Goal: Use online tool/utility: Utilize a website feature to perform a specific function

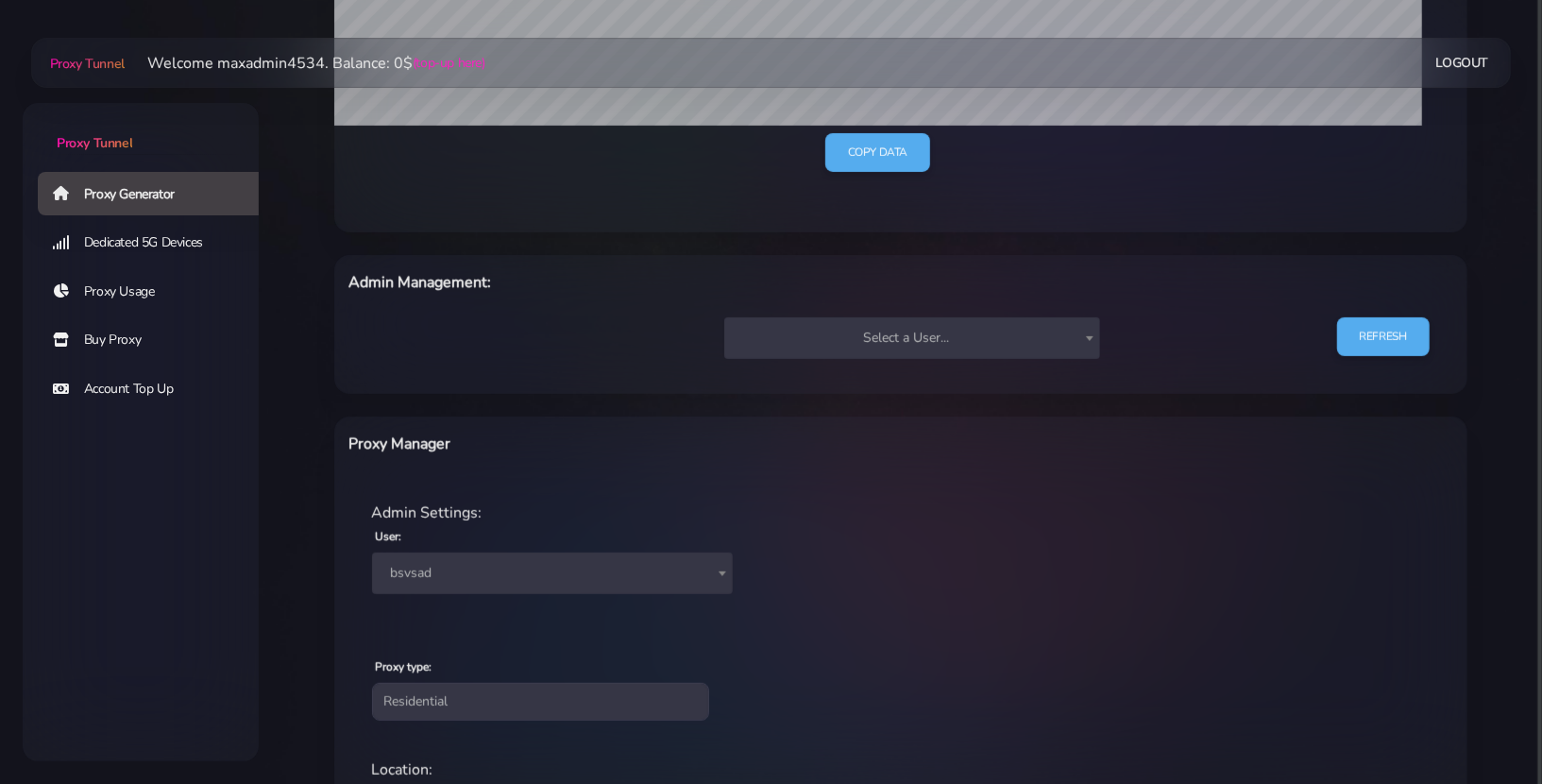
scroll to position [521, 0]
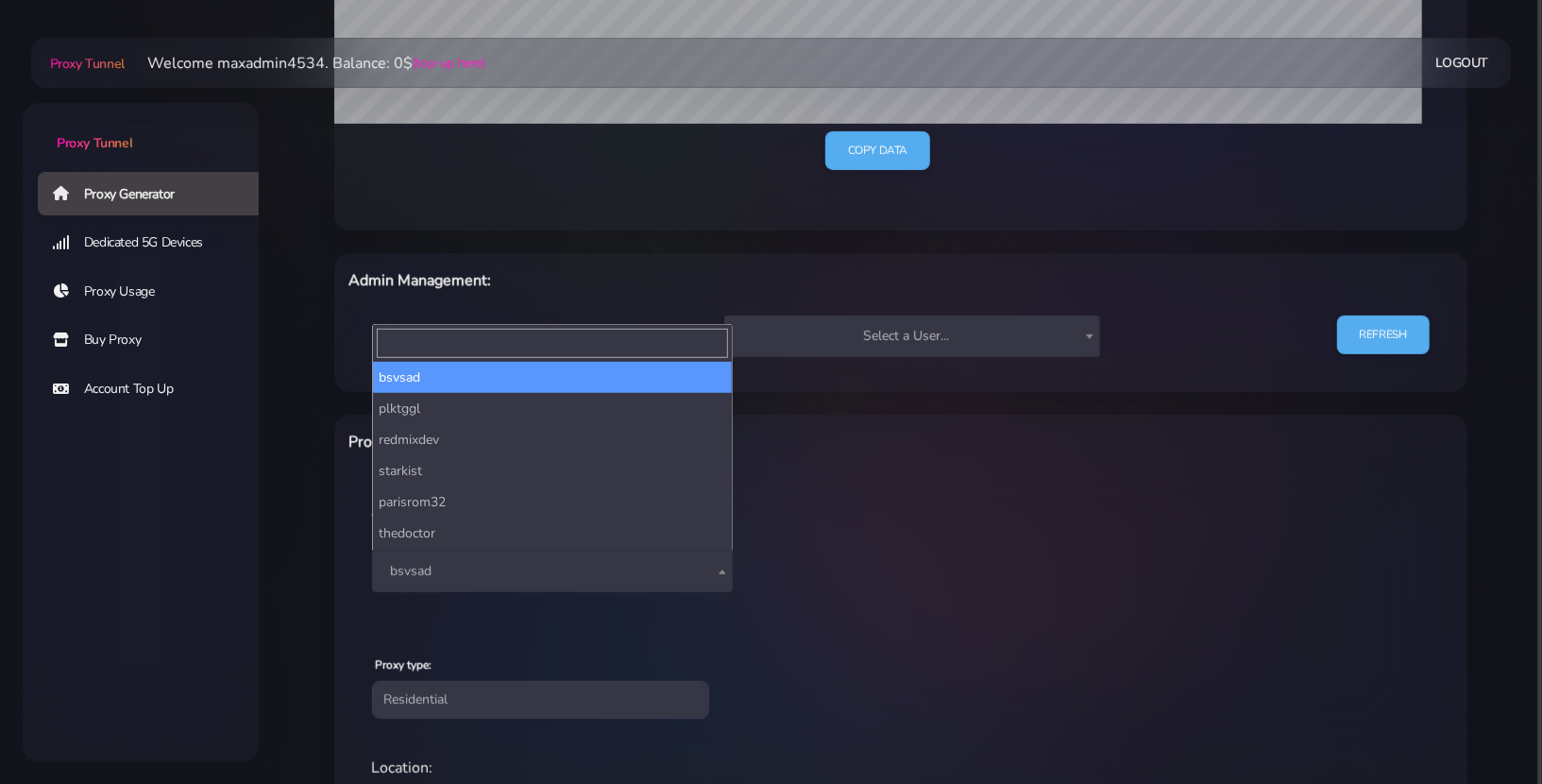
click at [512, 571] on span "bsvsad" at bounding box center [552, 571] width 338 height 26
type input "far"
select select "44"
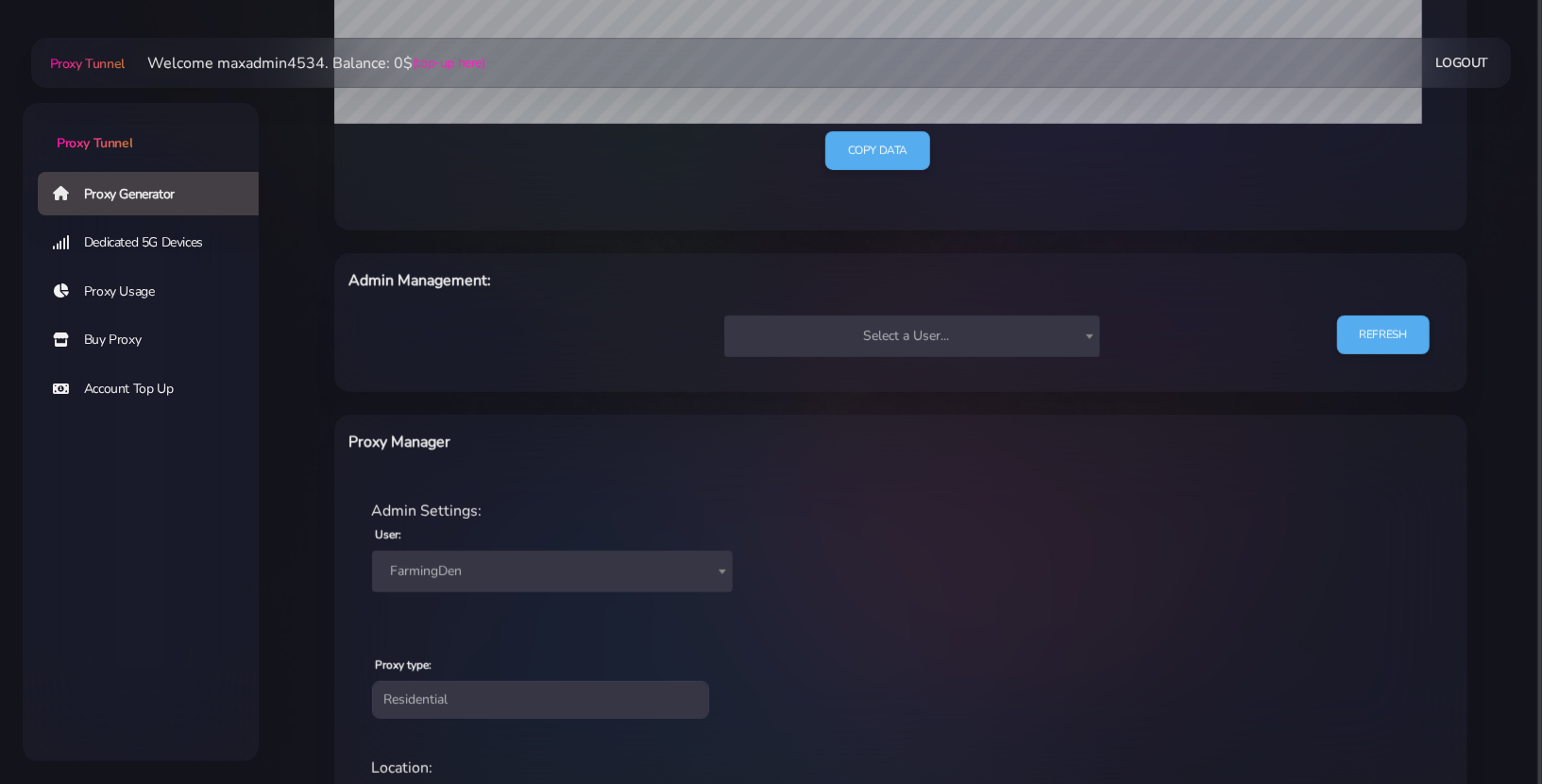
scroll to position [908, 0]
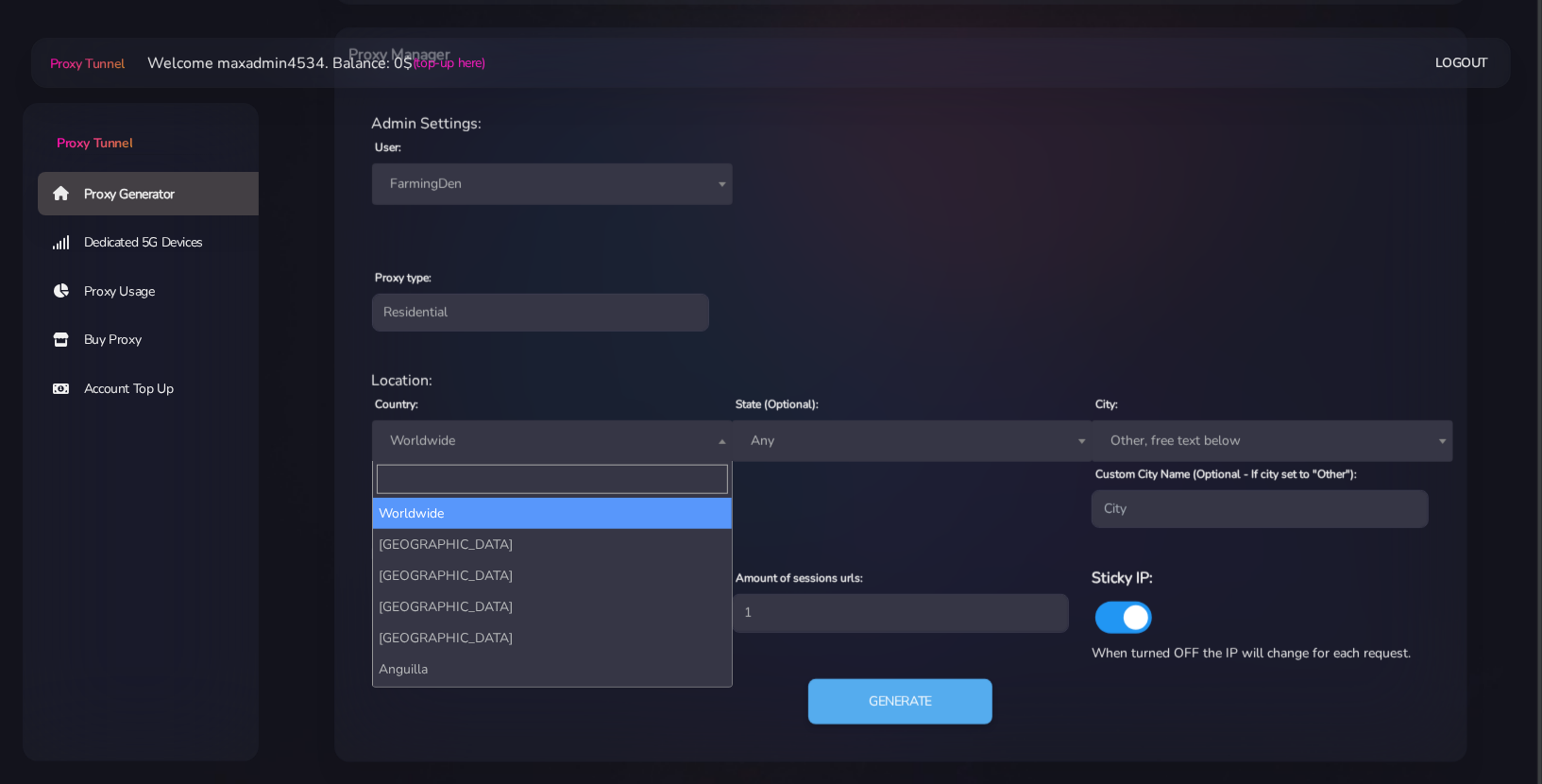
click at [527, 428] on span "Worldwide" at bounding box center [552, 441] width 338 height 26
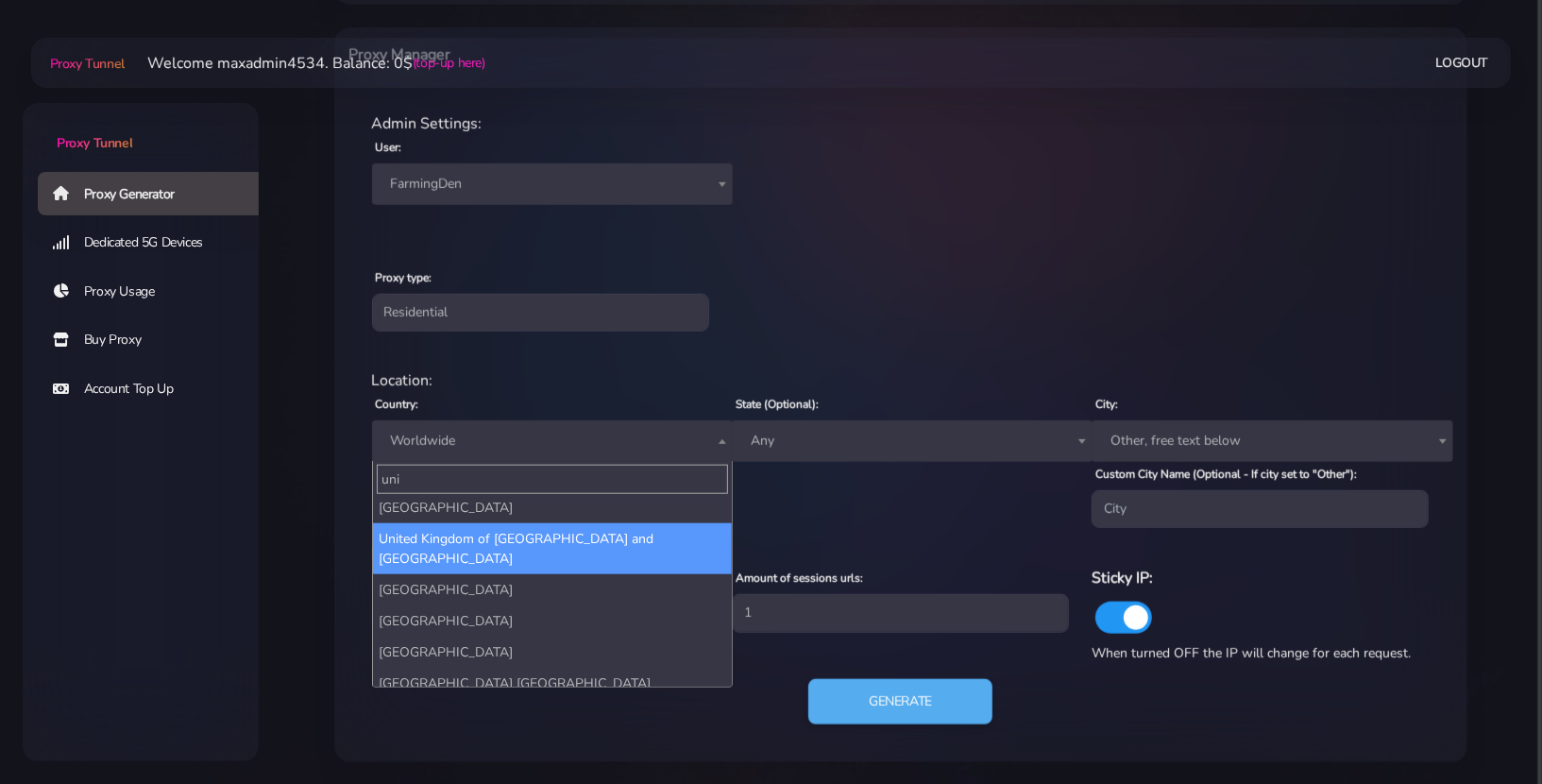
scroll to position [29, 0]
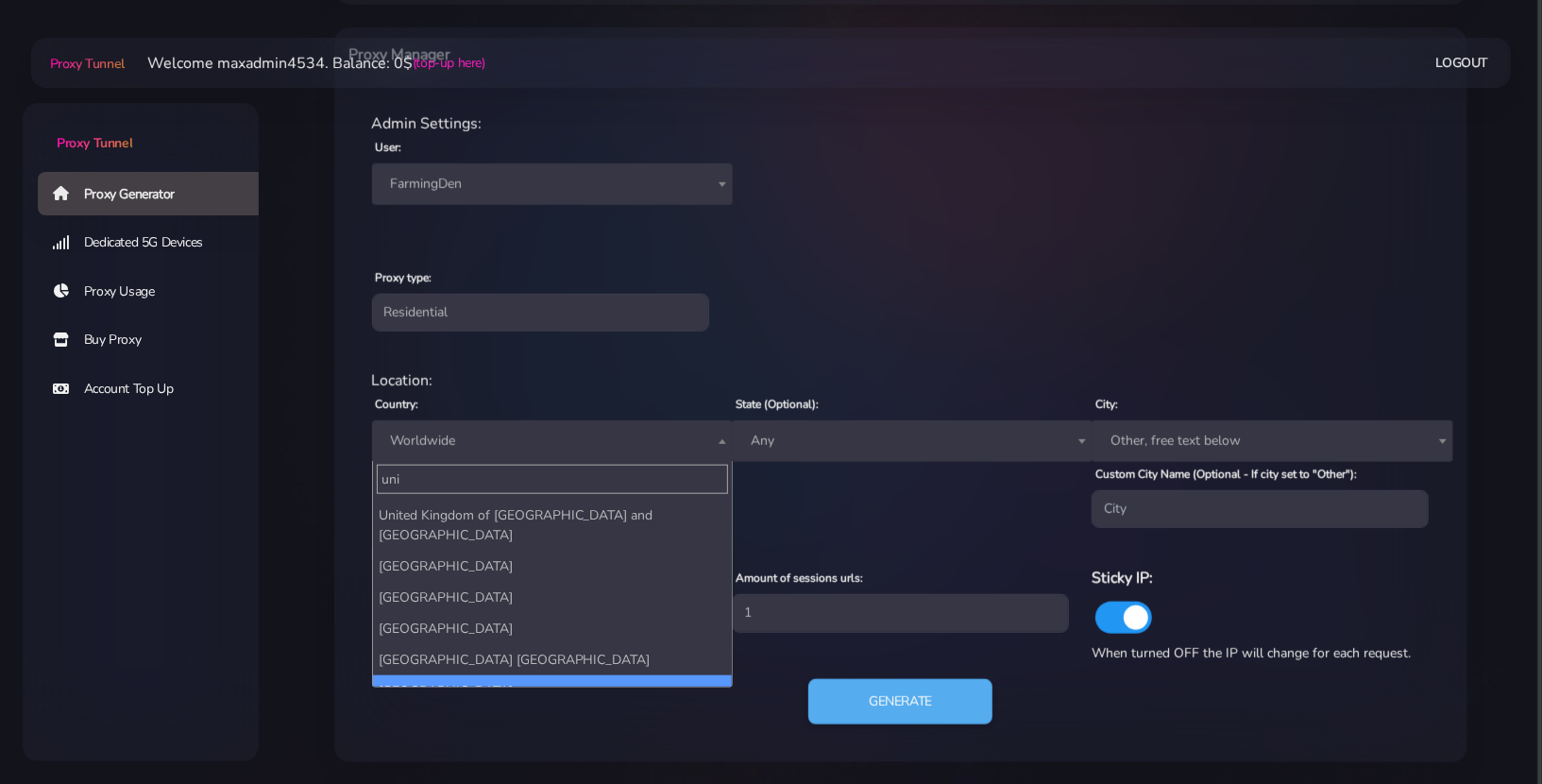
type input "uni"
select select "US"
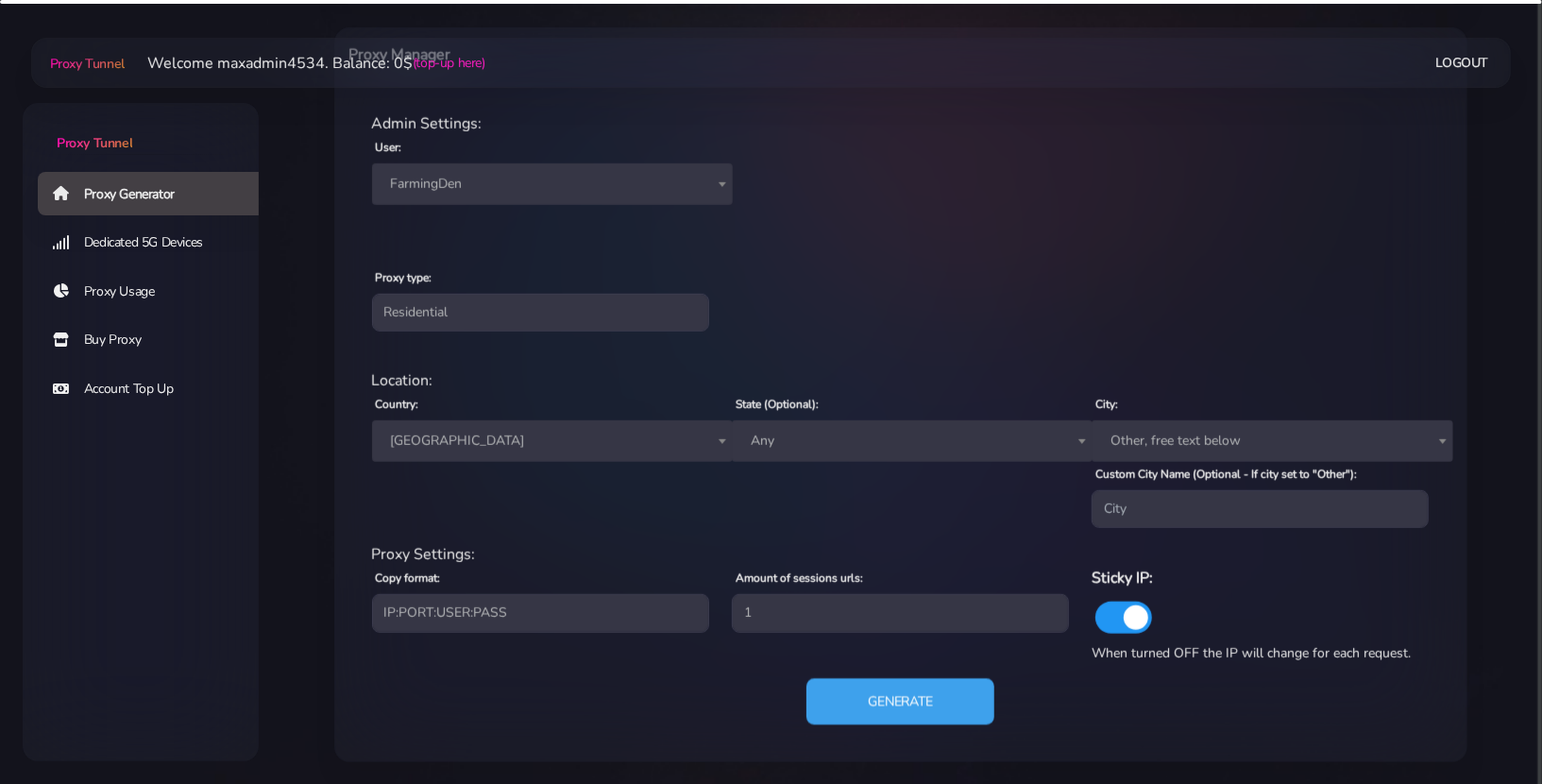
click at [893, 697] on button "Generate" at bounding box center [901, 702] width 188 height 47
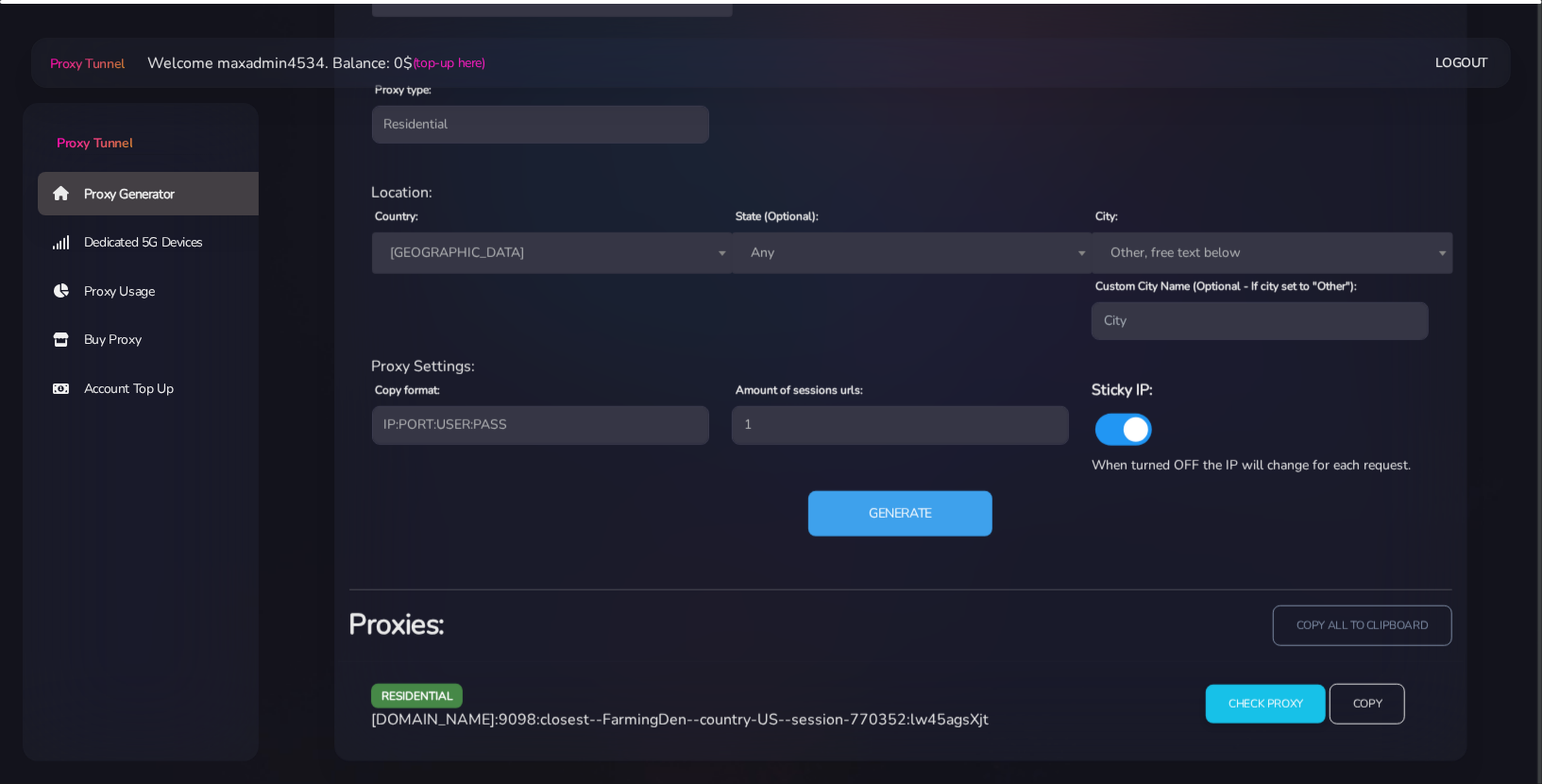
scroll to position [1094, 0]
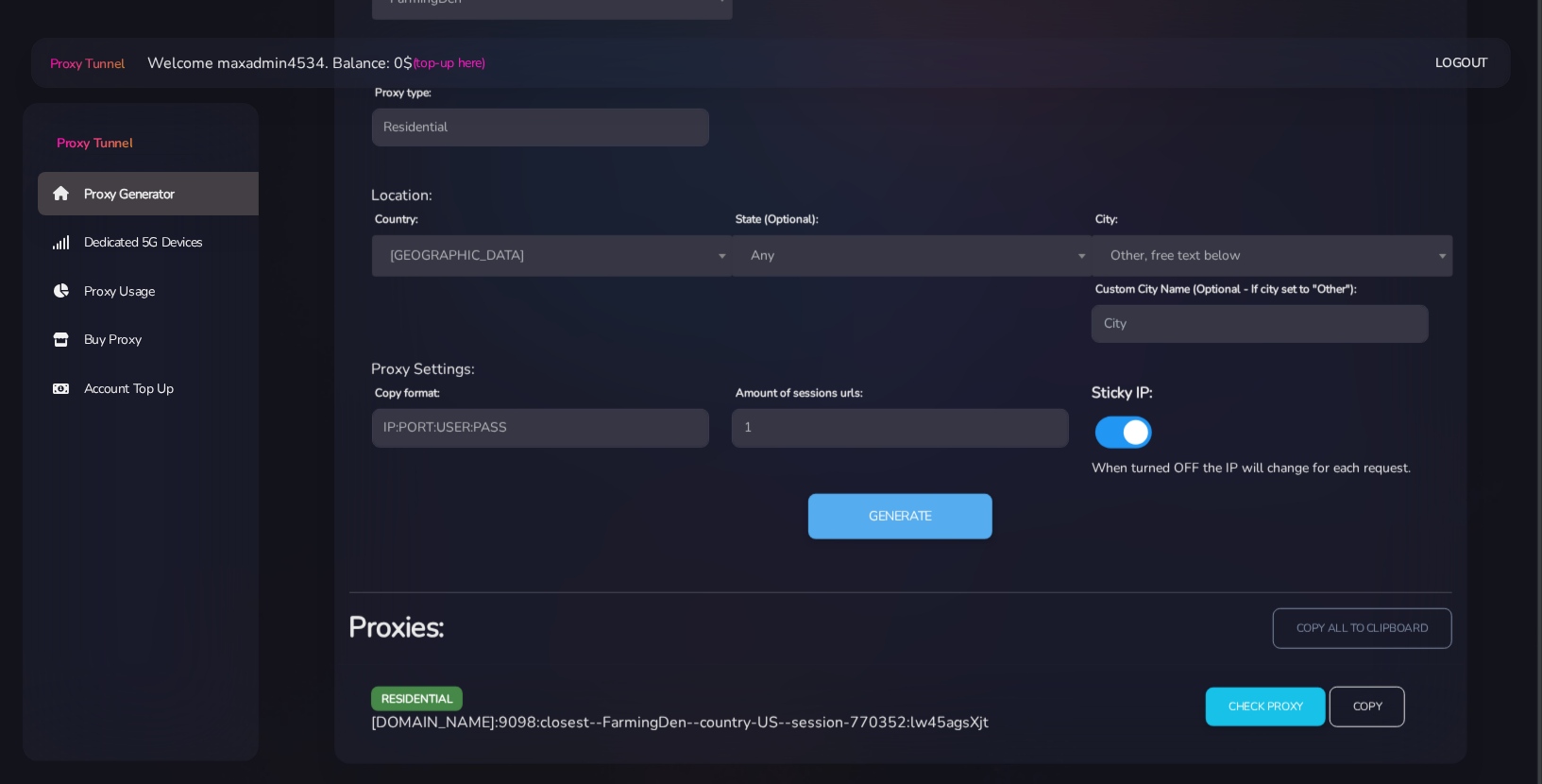
click at [950, 717] on span "[DOMAIN_NAME]:9098:closest--FarmingDen--country-US--session-770352:lw45agsXjt" at bounding box center [680, 722] width 618 height 20
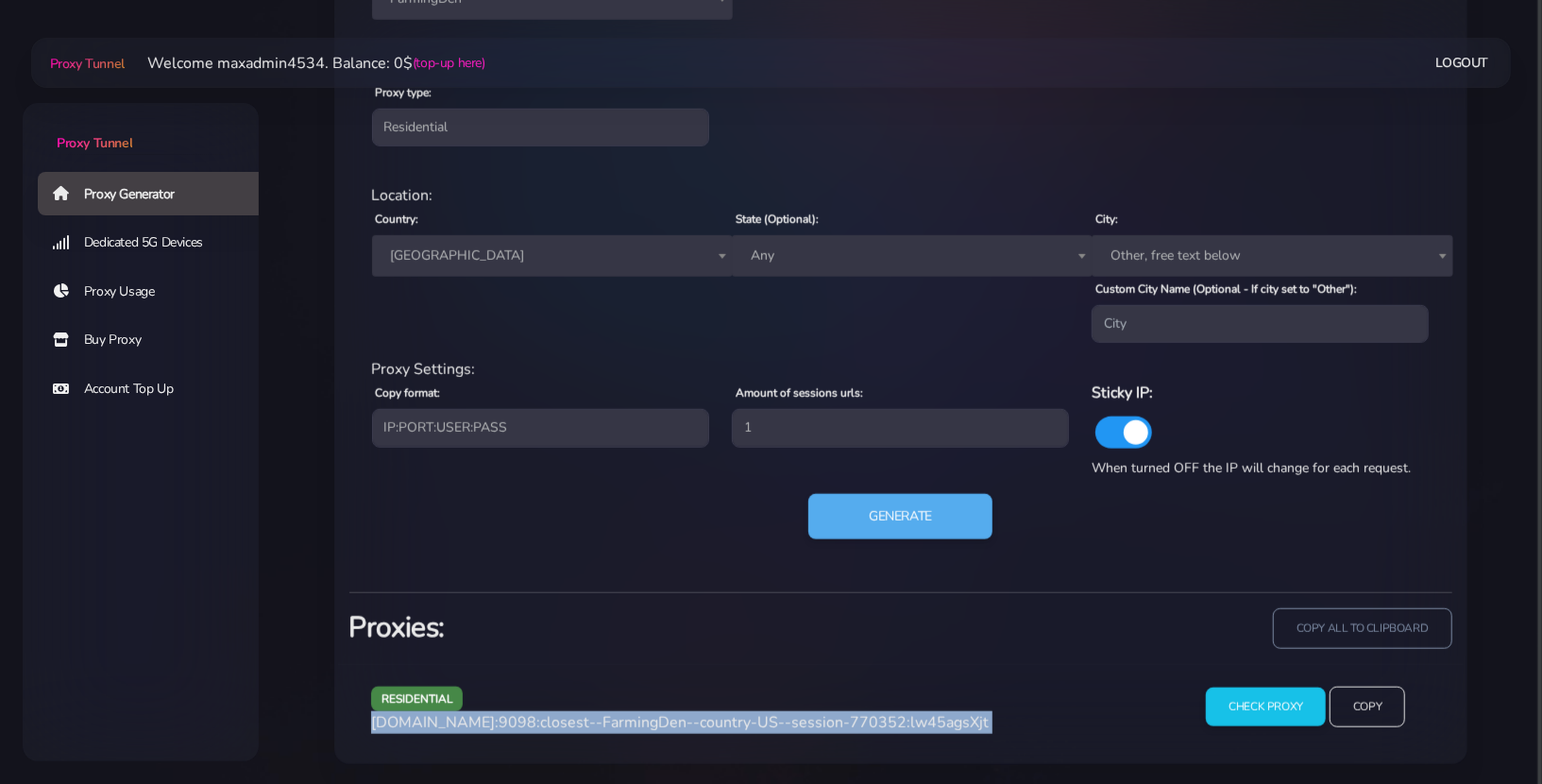
click at [950, 717] on span "[DOMAIN_NAME]:9098:closest--FarmingDen--country-US--session-770352:lw45agsXjt" at bounding box center [680, 722] width 618 height 20
copy div "[DOMAIN_NAME]:9098:closest--FarmingDen--country-US--session-770352:lw45agsXjt"
click at [1229, 705] on input "Check Proxy" at bounding box center [1266, 707] width 122 height 40
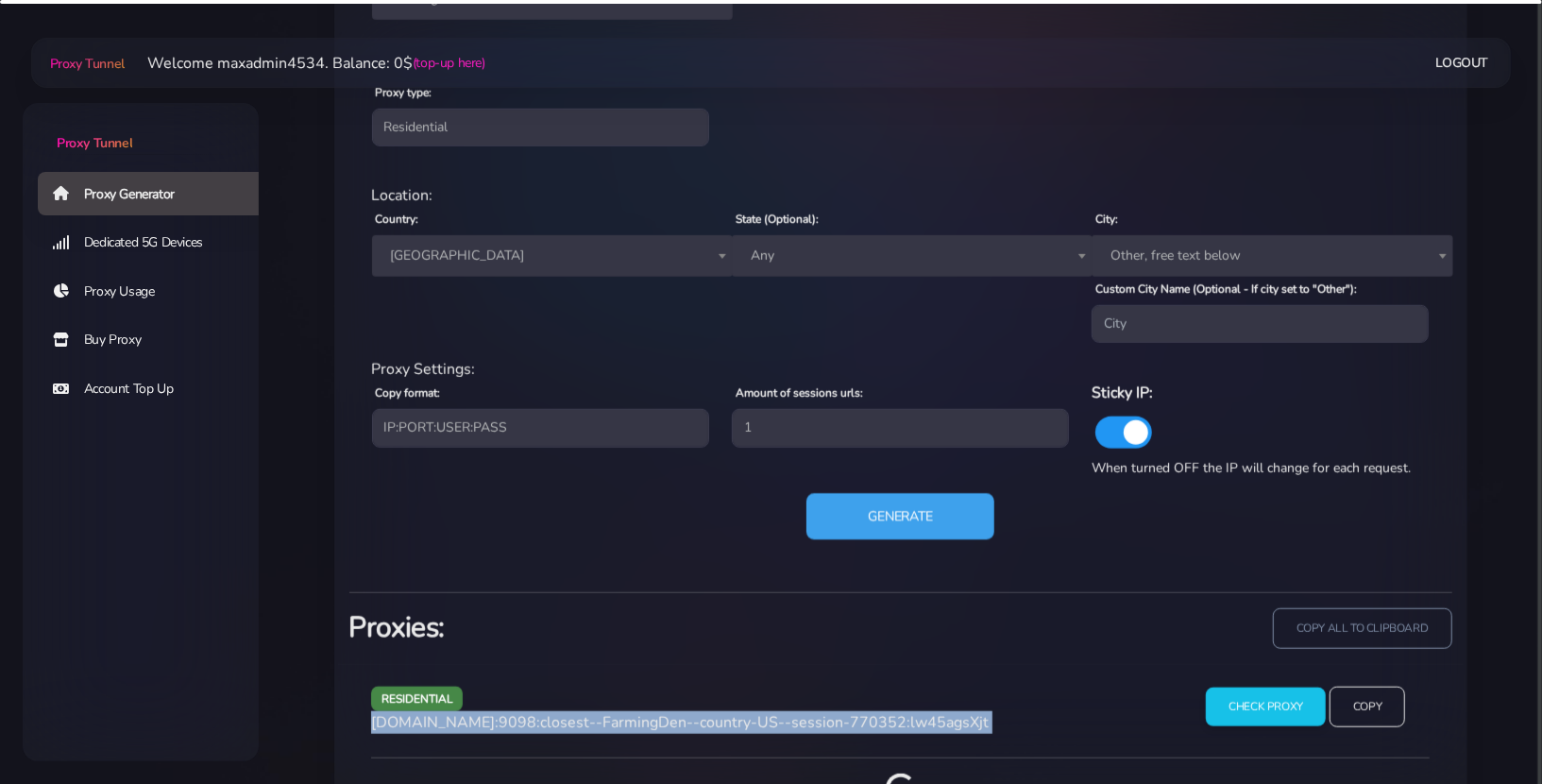
click at [947, 508] on button "Generate" at bounding box center [901, 517] width 188 height 47
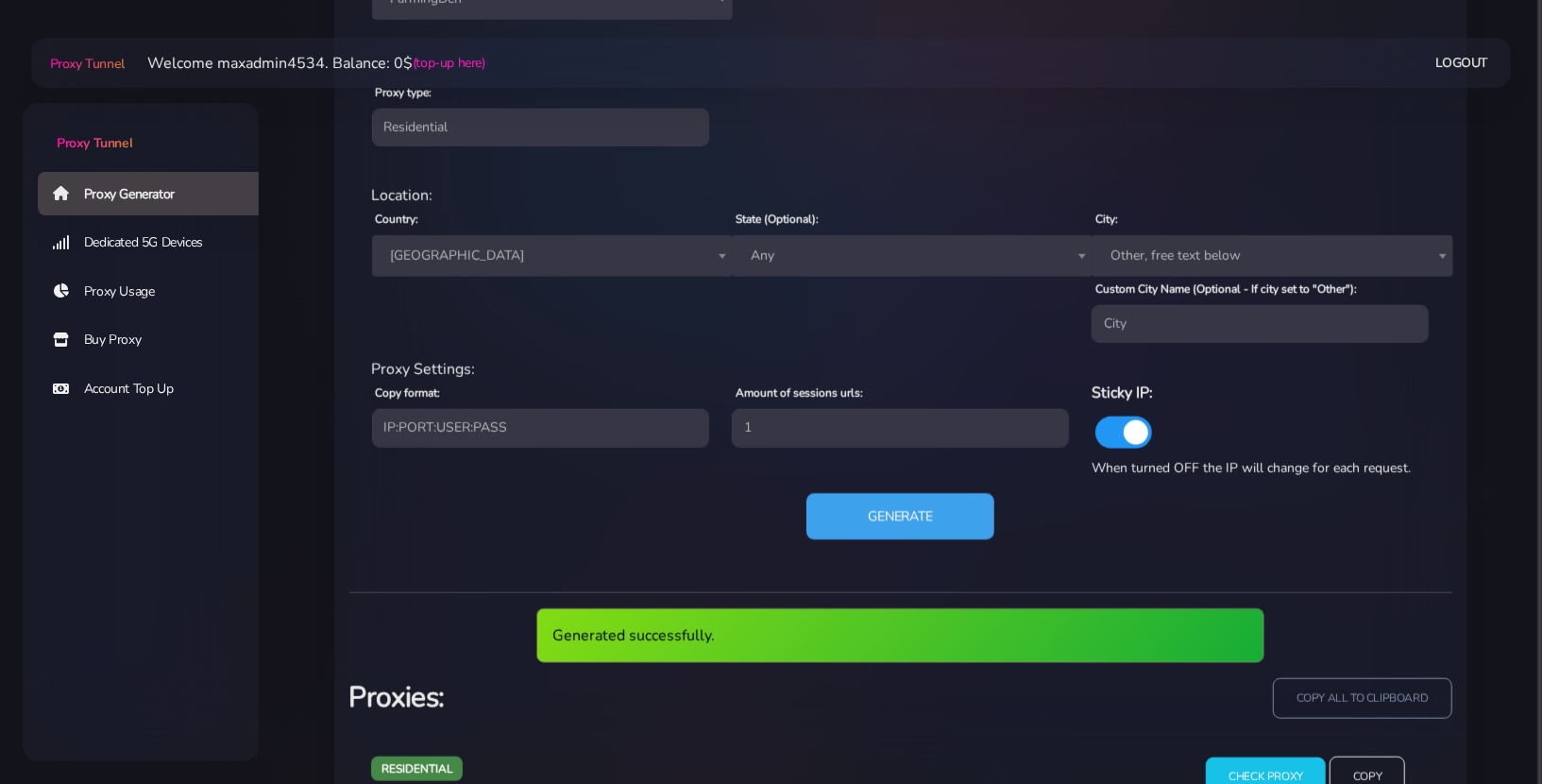
scroll to position [1162, 0]
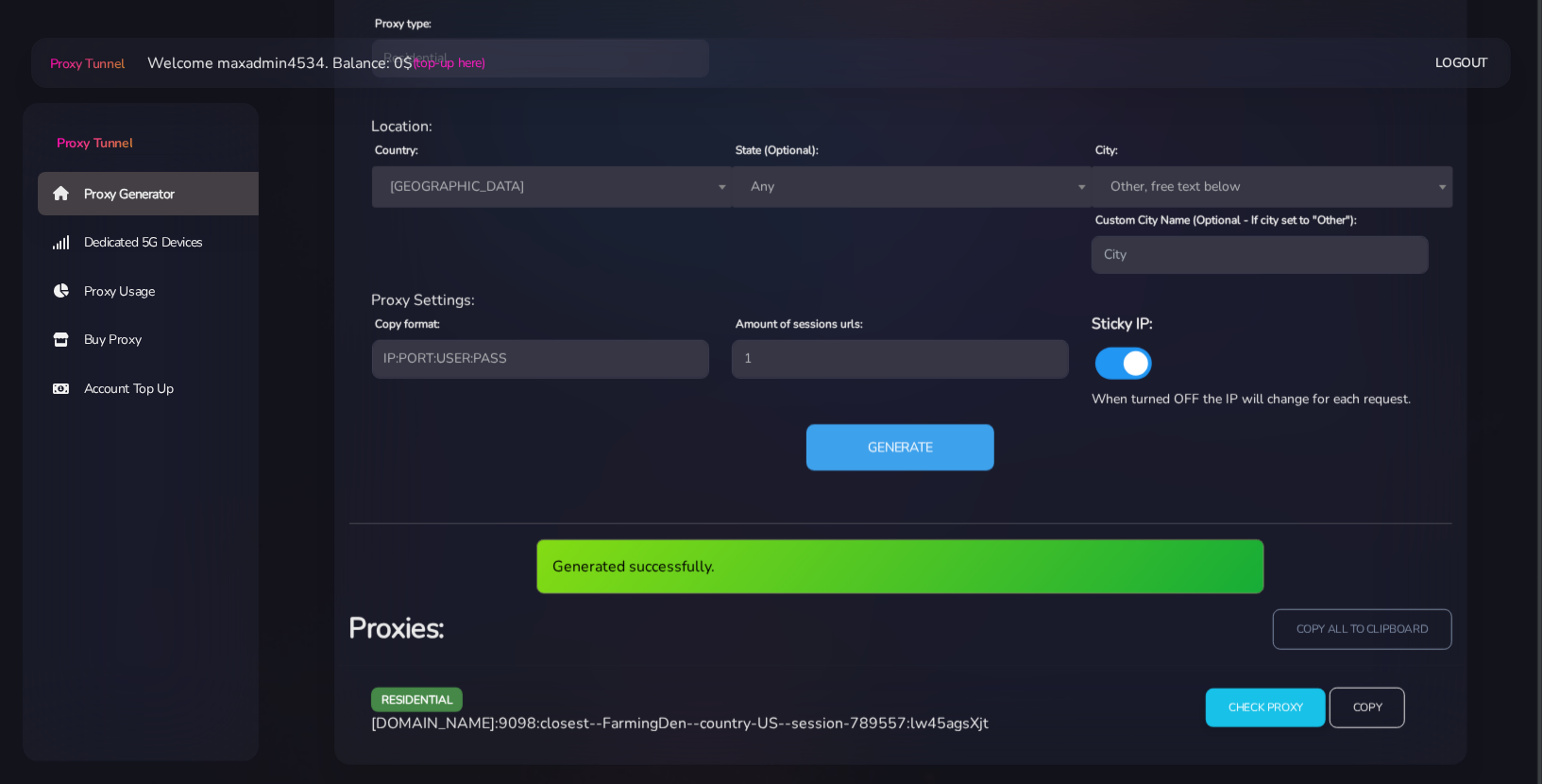
click at [944, 440] on button "Generate" at bounding box center [901, 448] width 188 height 47
click at [918, 448] on button "Generate" at bounding box center [901, 448] width 188 height 47
click at [867, 722] on span "[DOMAIN_NAME]:9098:closest--FarmingDen--country-US--session-833916:lw45agsXjt" at bounding box center [680, 723] width 618 height 20
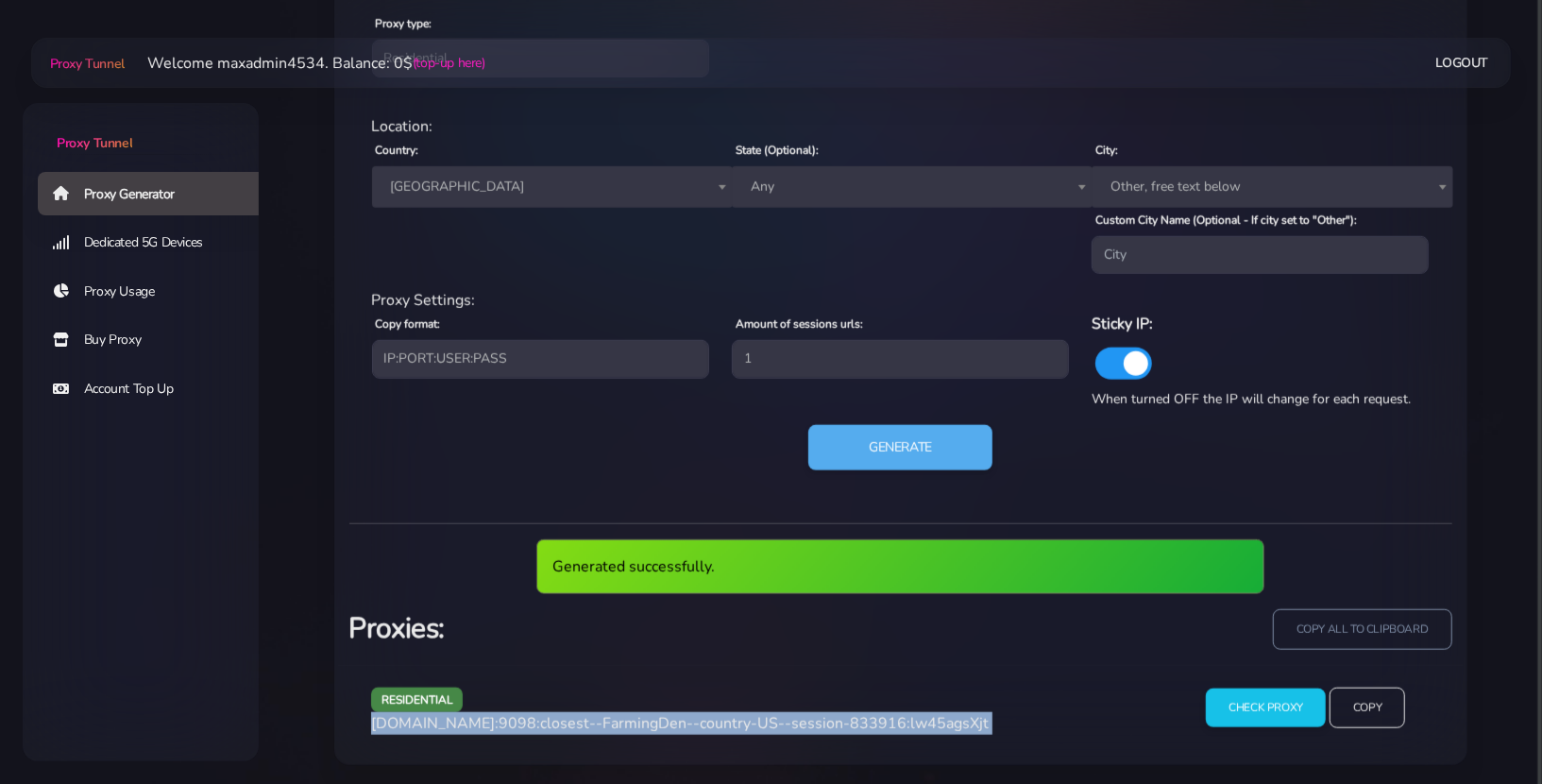
click at [867, 722] on span "[DOMAIN_NAME]:9098:closest--FarmingDen--country-US--session-833916:lw45agsXjt" at bounding box center [680, 723] width 618 height 20
copy div "[DOMAIN_NAME]:9098:closest--FarmingDen--country-US--session-833916:lw45agsXjt"
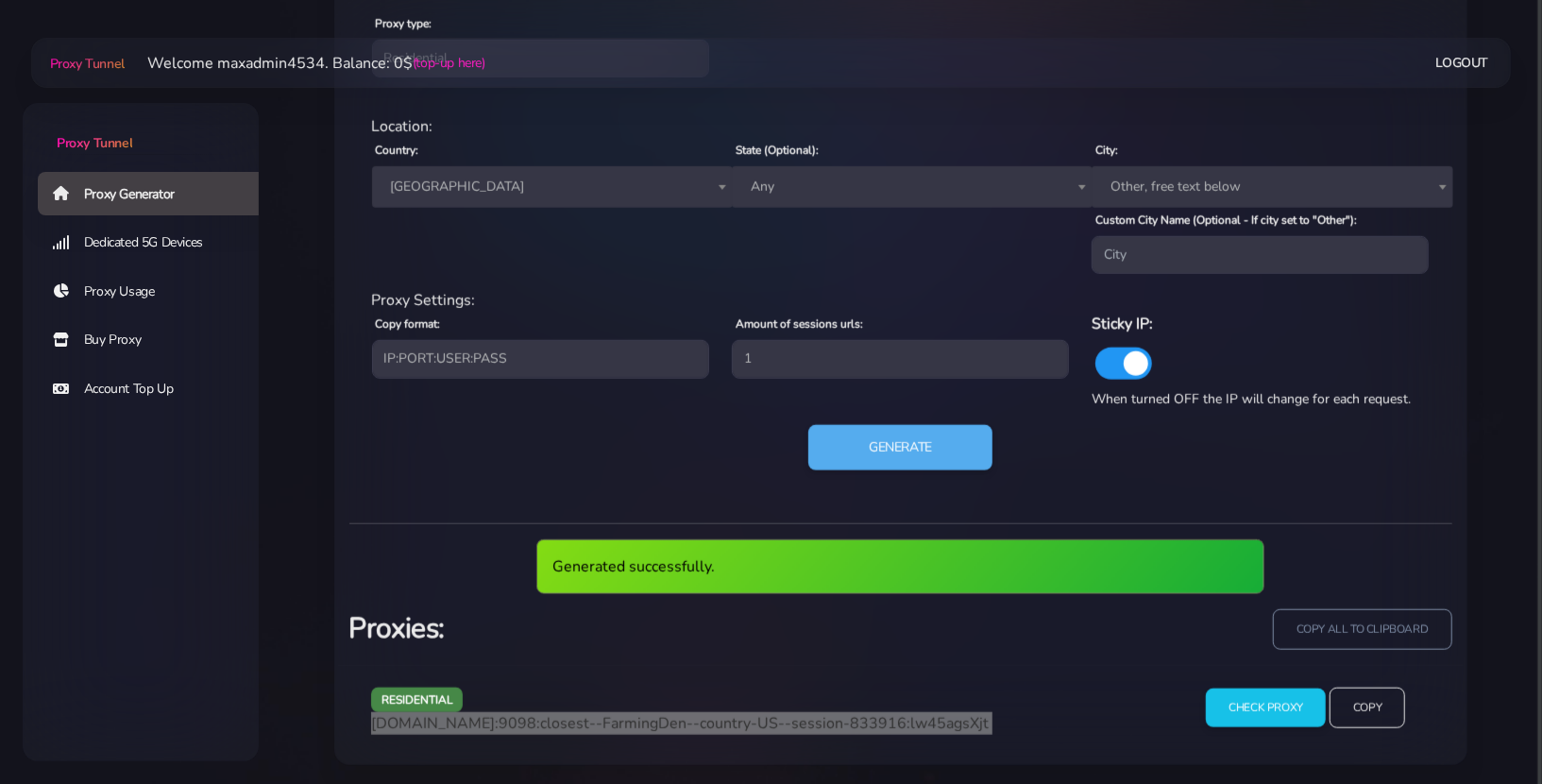
scroll to position [1094, 0]
